Goal: Task Accomplishment & Management: Use online tool/utility

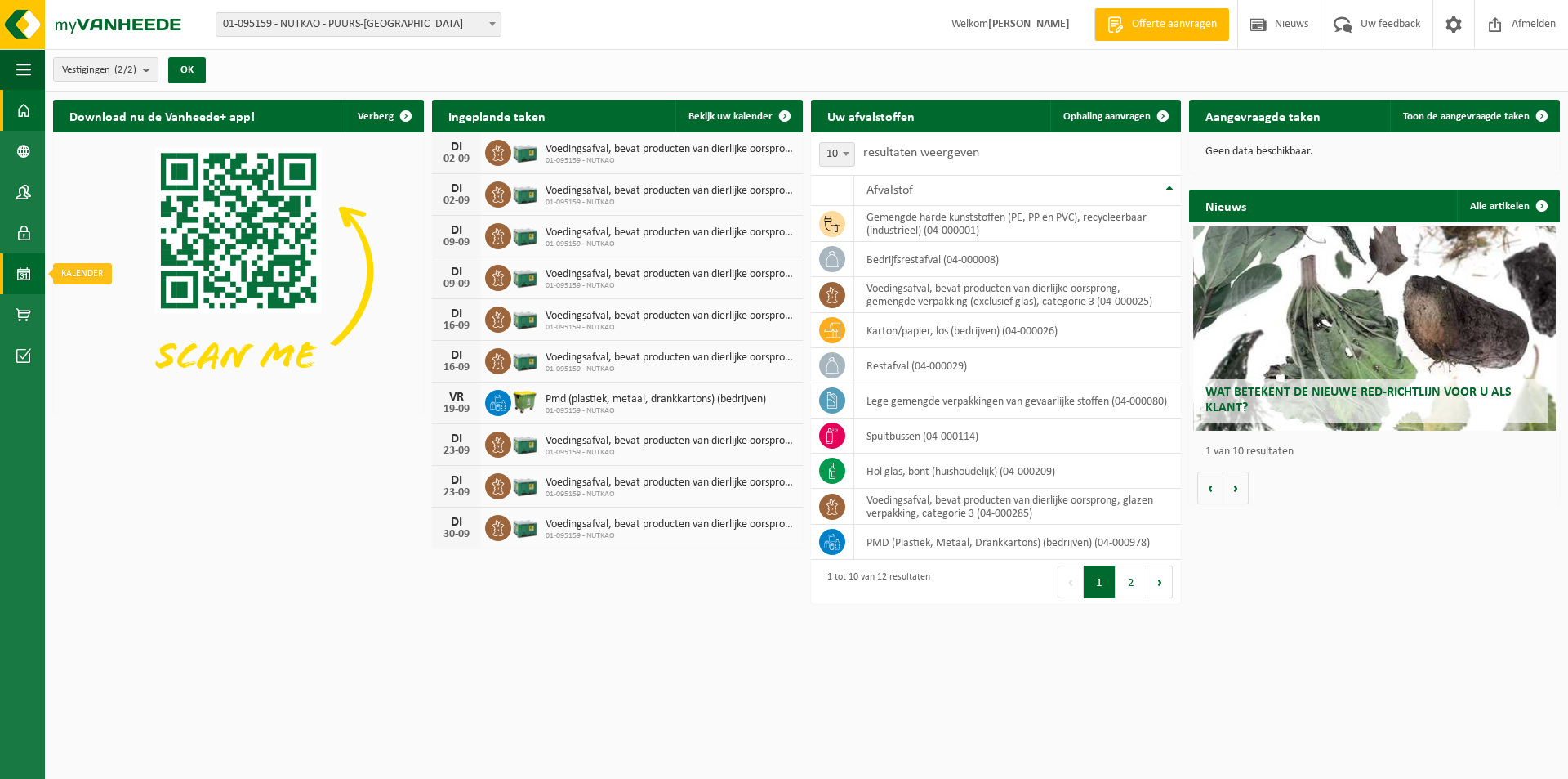
click at [34, 280] on link "Kalender" at bounding box center [22, 273] width 45 height 41
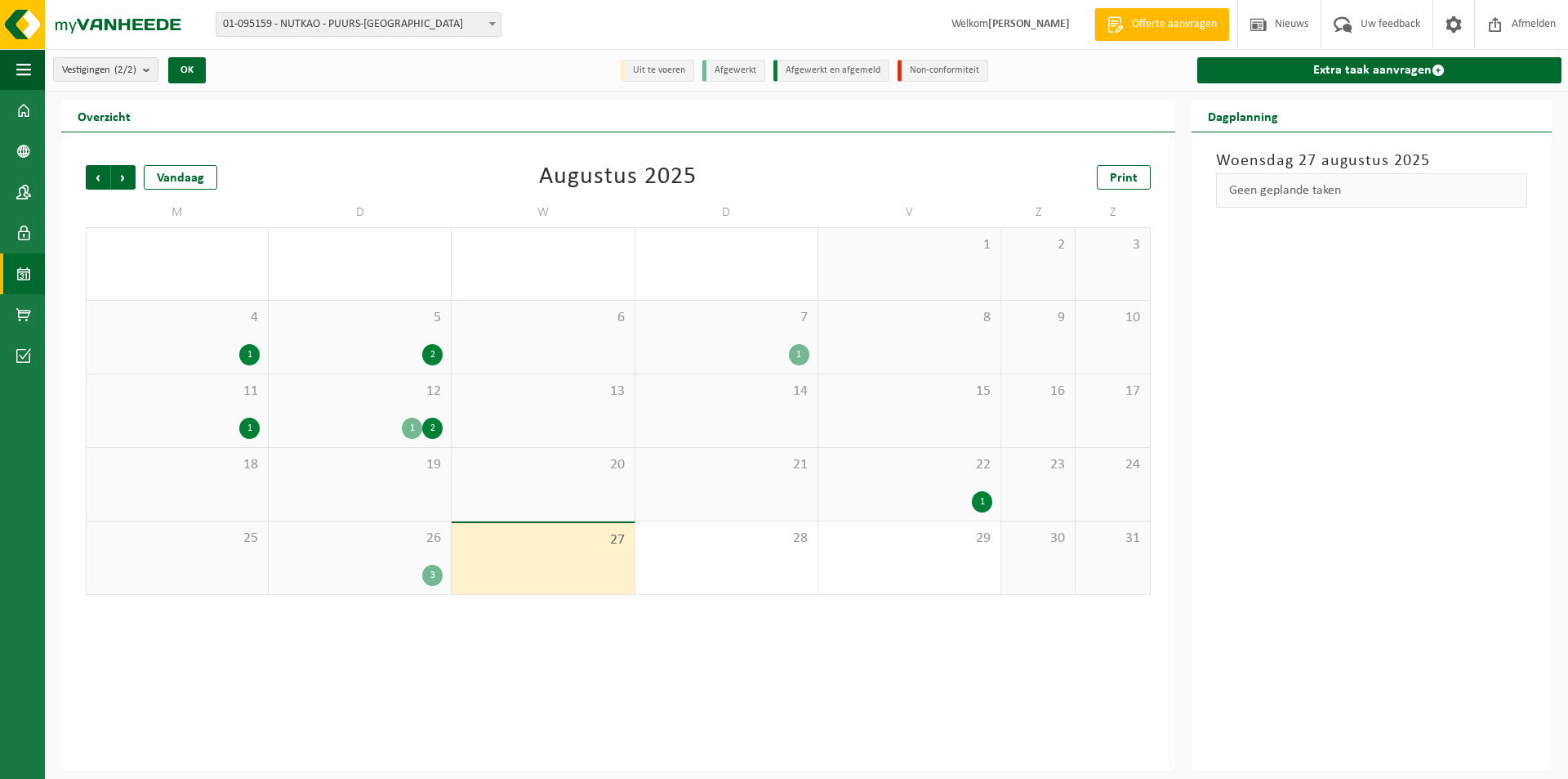
click at [410, 559] on div "26 3" at bounding box center [359, 558] width 182 height 73
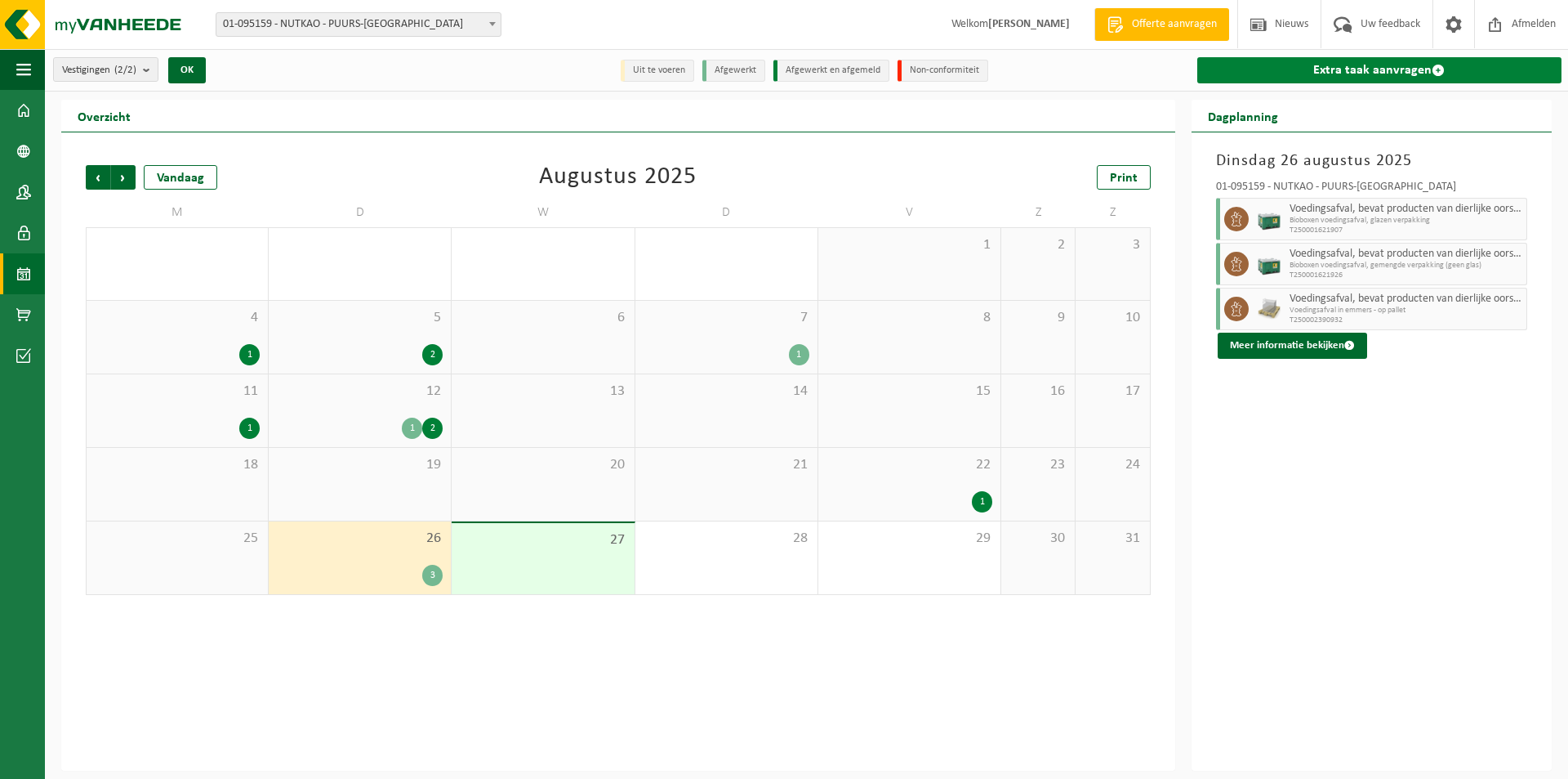
click at [1330, 73] on link "Extra taak aanvragen" at bounding box center [1380, 70] width 364 height 27
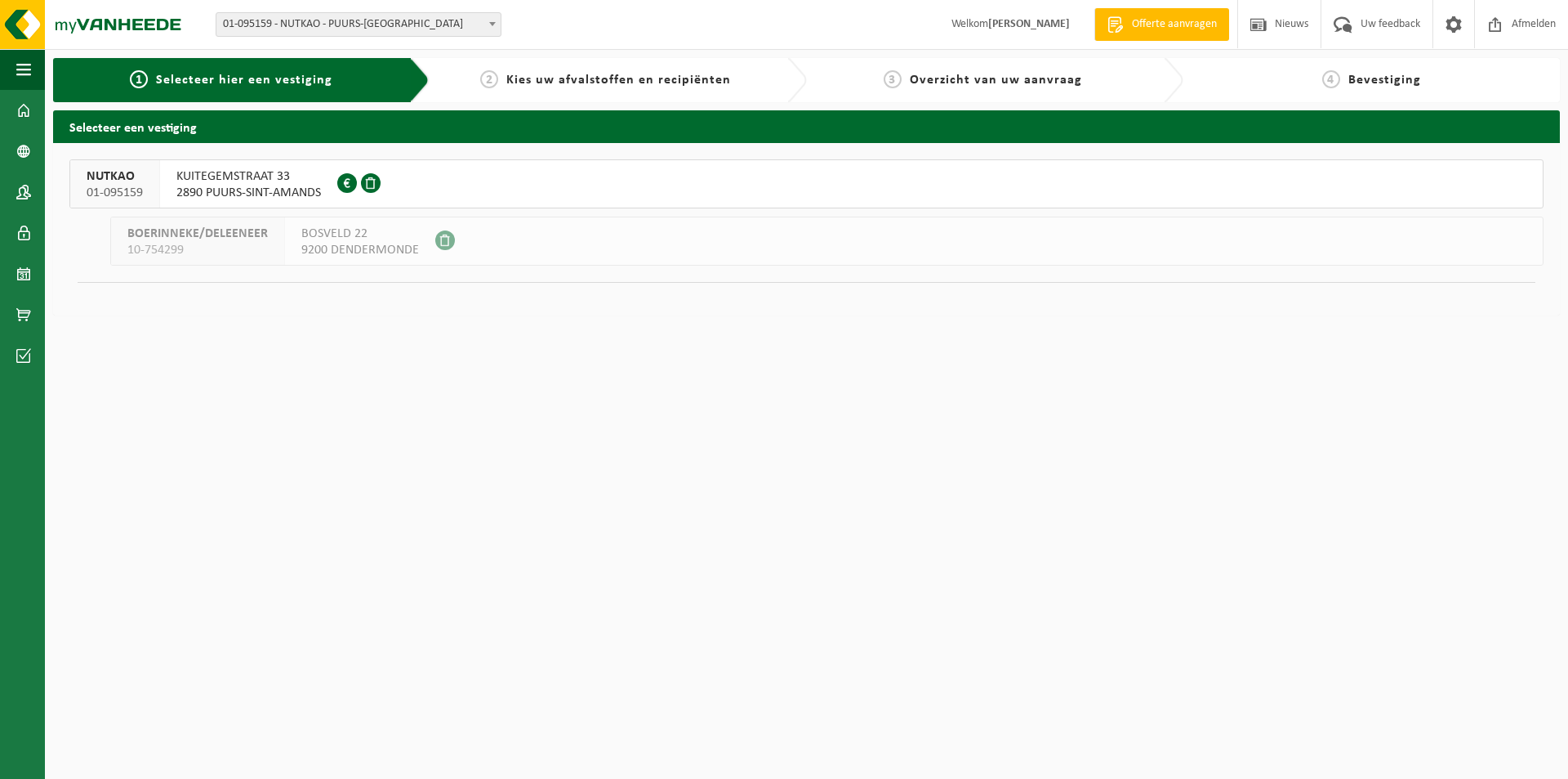
click at [295, 199] on span "2890 PUURS-SINT-AMANDS" at bounding box center [248, 193] width 145 height 17
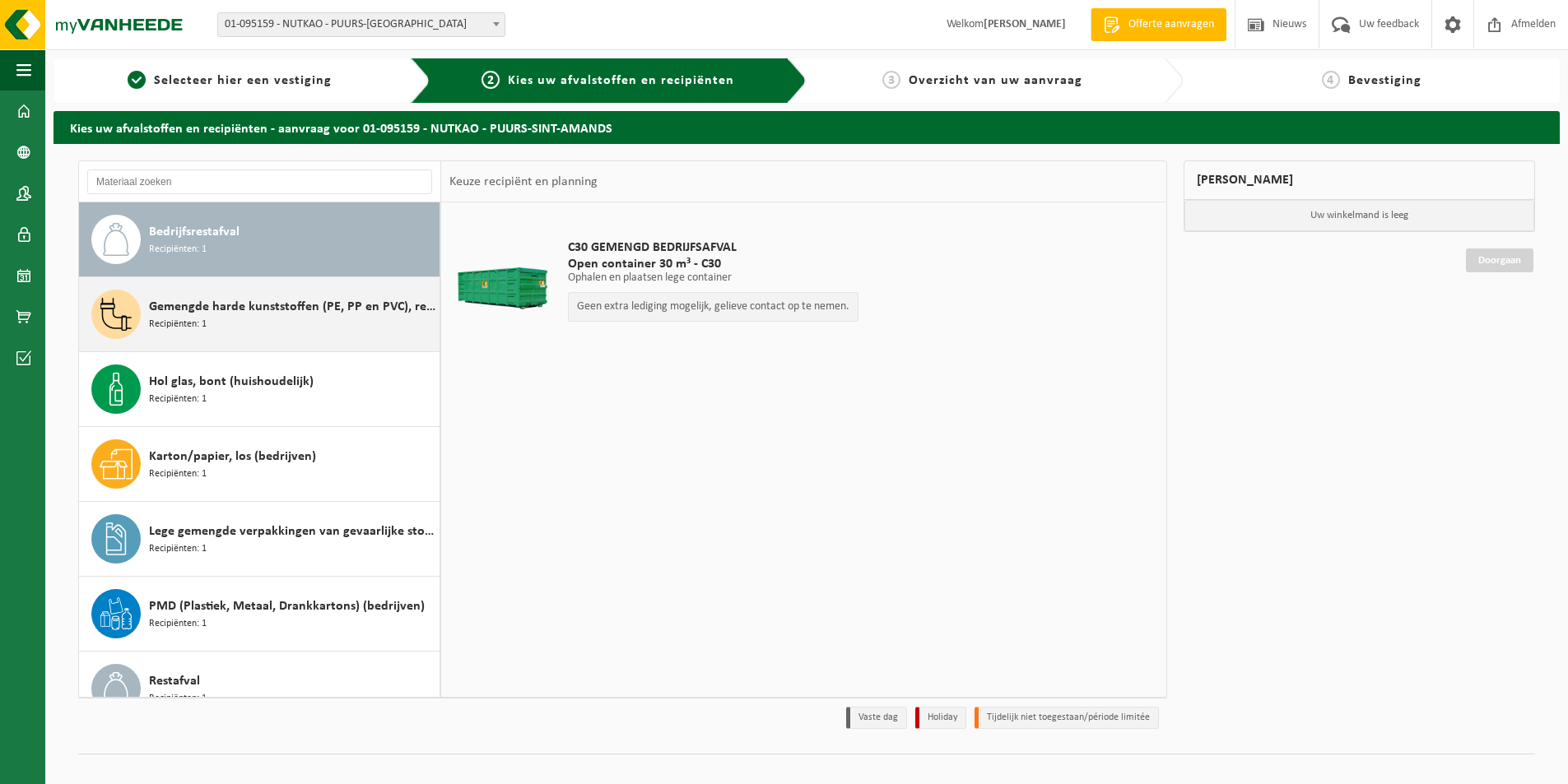
click at [310, 295] on div "Gemengde harde kunststoffen (PE, PP en PVC), recycleerbaar (industrieel) Recipi…" at bounding box center [291, 314] width 286 height 49
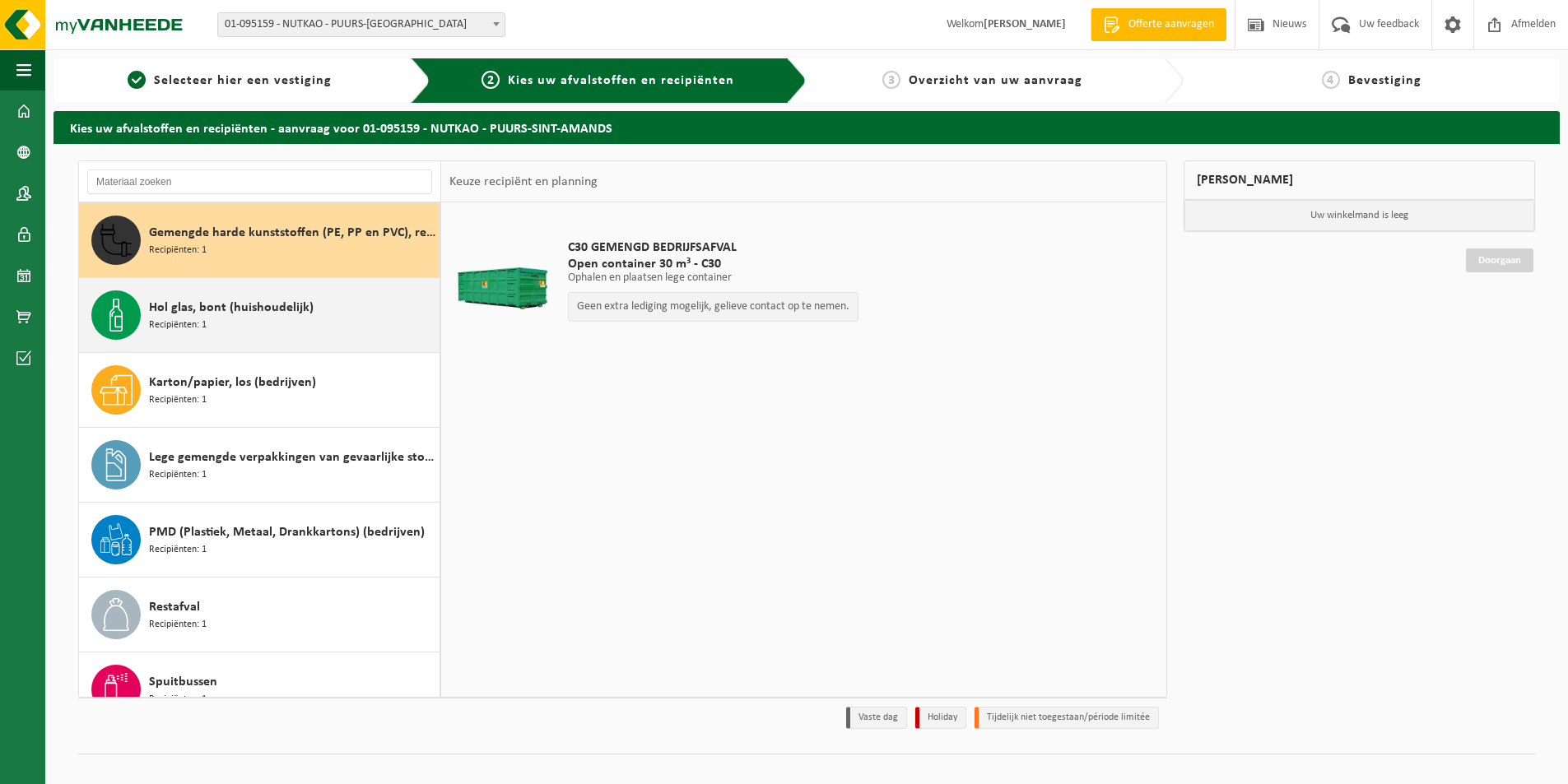
scroll to position [75, 0]
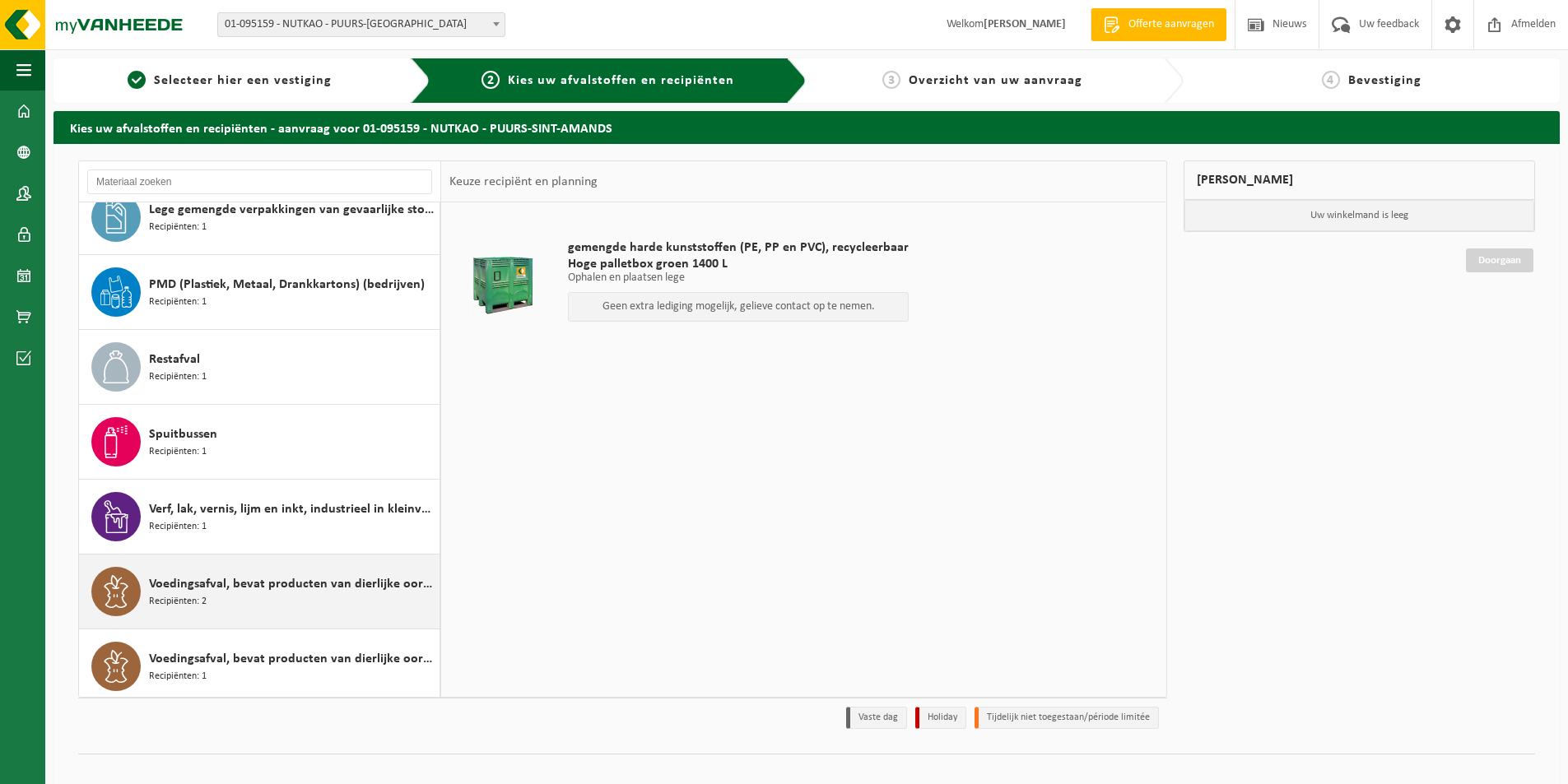
click at [285, 592] on span "Voedingsafval, bevat producten van dierlijke oorsprong, gemengde verpakking (ex…" at bounding box center [291, 584] width 286 height 20
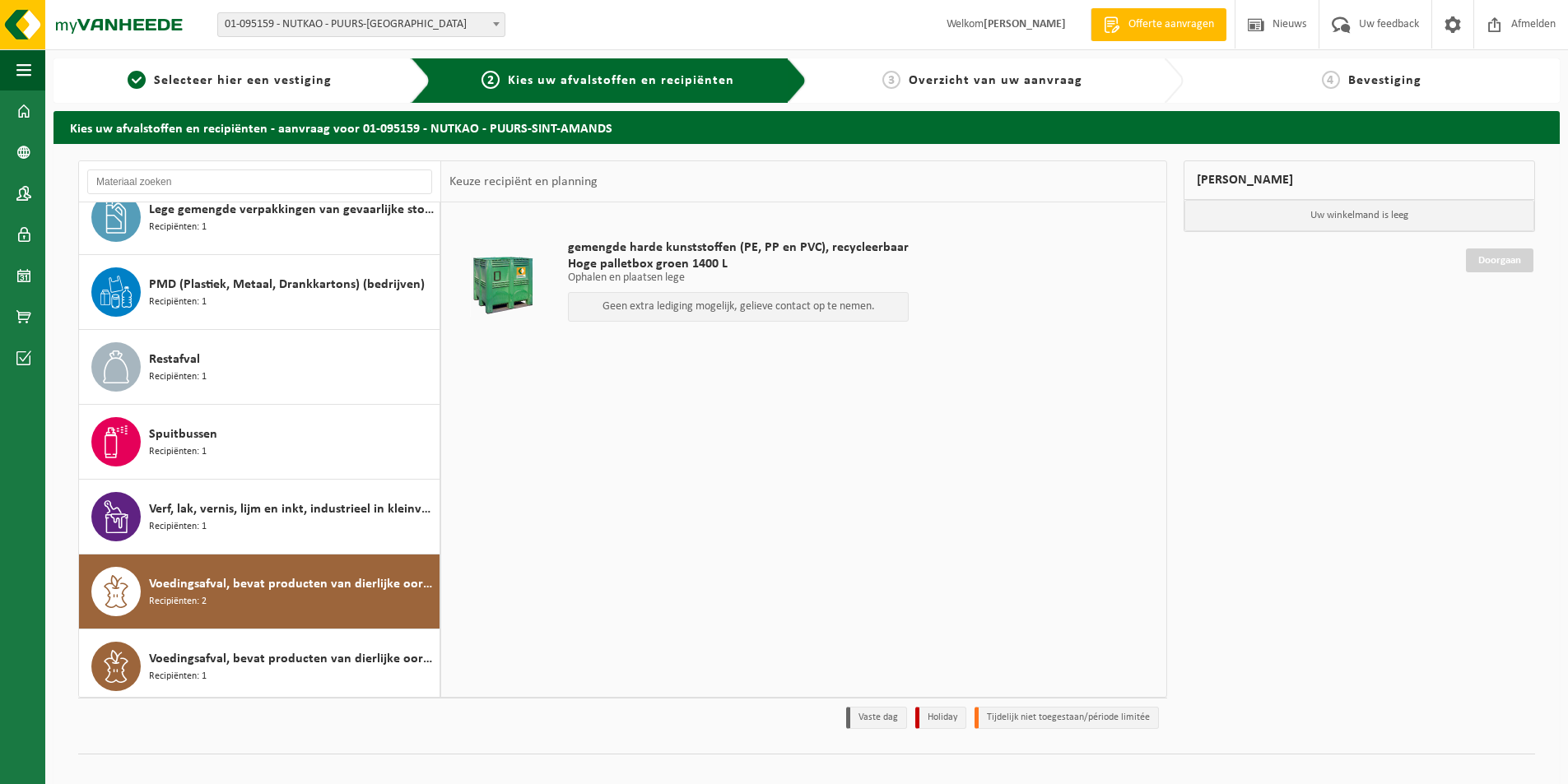
scroll to position [328, 0]
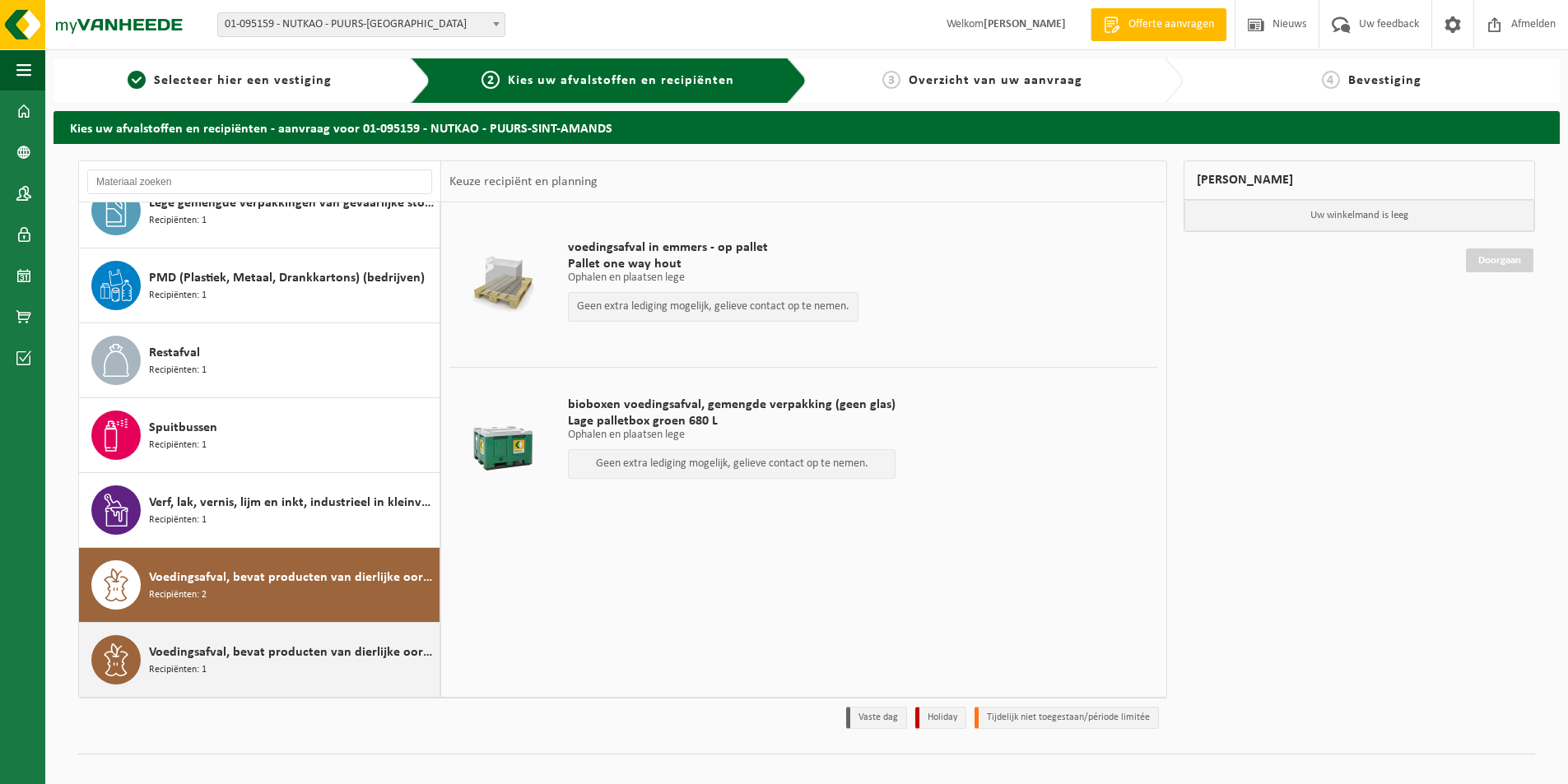
click at [295, 637] on div "Voedingsafval, bevat producten van dierlijke oorsprong, glazen verpakking, cate…" at bounding box center [291, 659] width 286 height 49
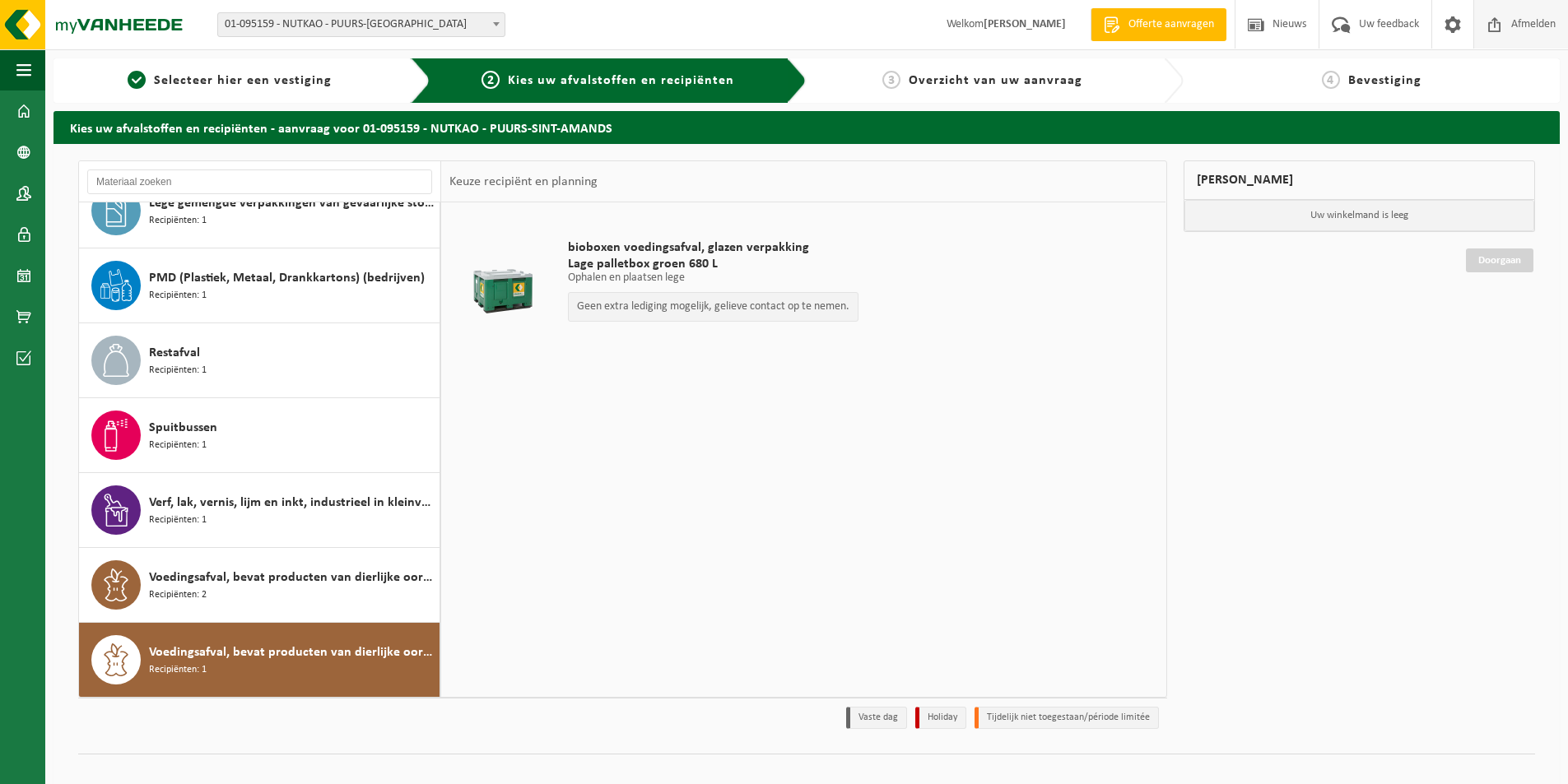
click at [1482, 27] on span at bounding box center [1495, 24] width 25 height 48
